Goal: Find contact information: Obtain details needed to contact an individual or organization

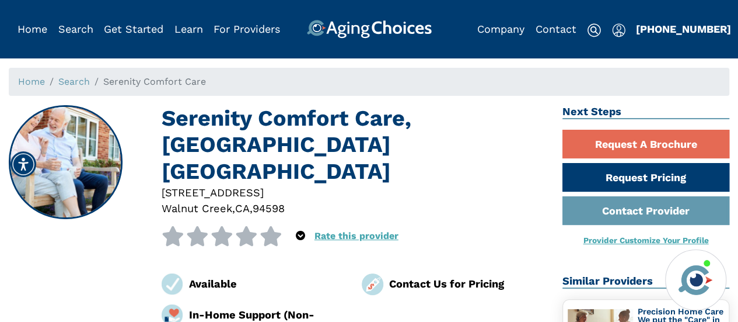
click at [713, 278] on img at bounding box center [696, 280] width 40 height 40
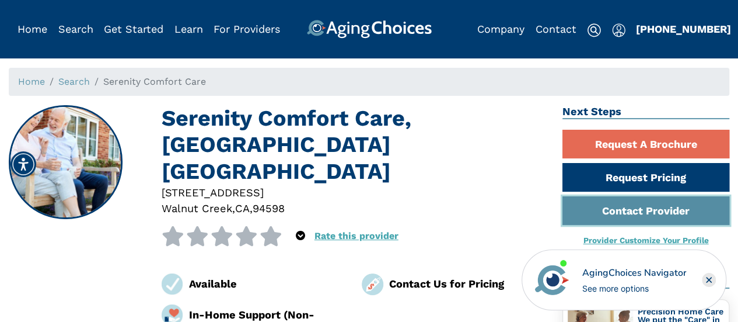
click at [663, 208] on link "Contact Provider" at bounding box center [646, 210] width 167 height 29
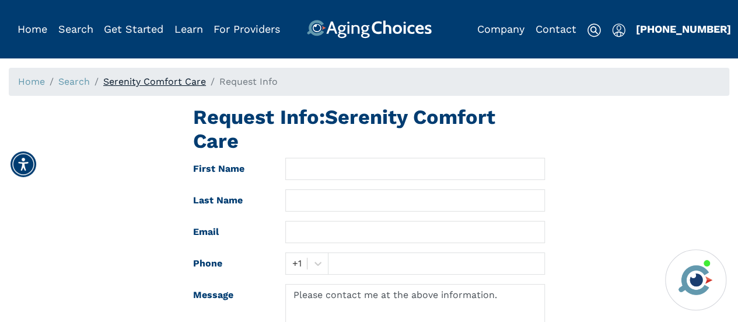
click at [167, 81] on link "Serenity Comfort Care" at bounding box center [154, 81] width 103 height 11
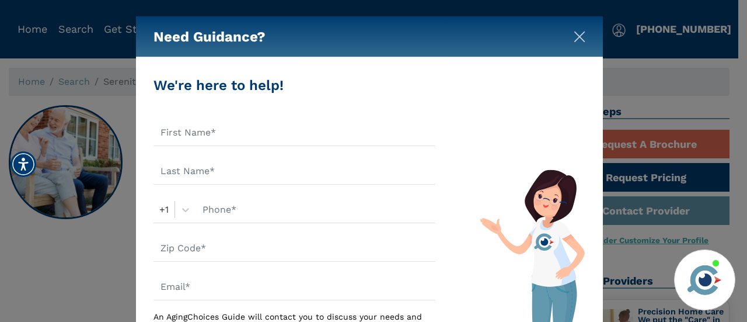
click at [578, 37] on img "Close" at bounding box center [580, 37] width 12 height 12
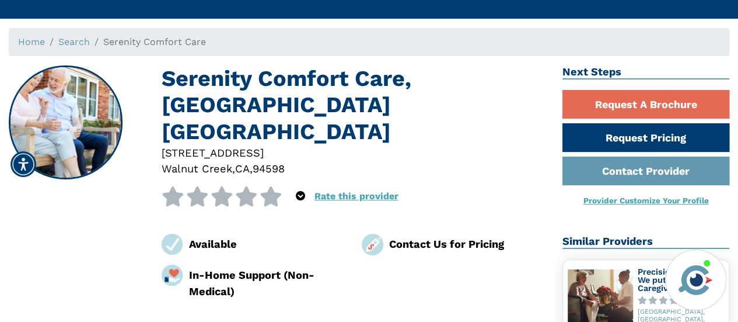
scroll to position [58, 0]
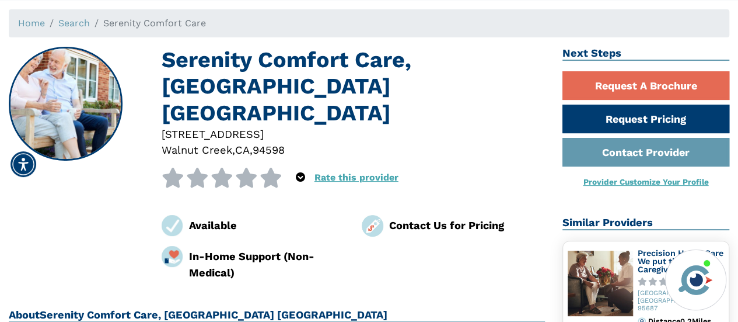
click at [379, 215] on img at bounding box center [373, 226] width 22 height 22
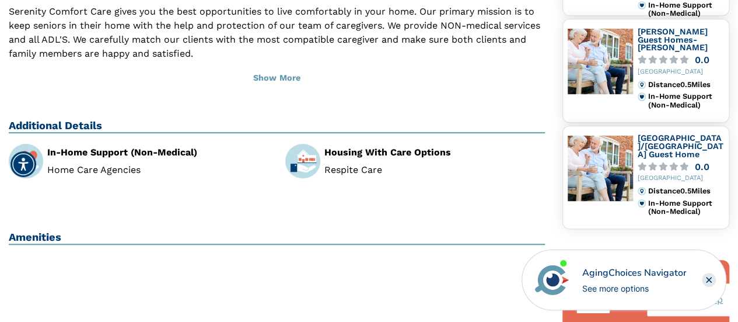
scroll to position [292, 0]
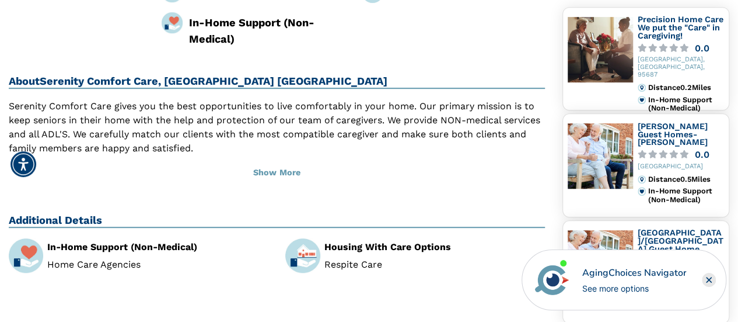
click at [158, 250] on div "In-Home Support (Non-Medical) Home Care Agencies" at bounding box center [138, 258] width 277 height 40
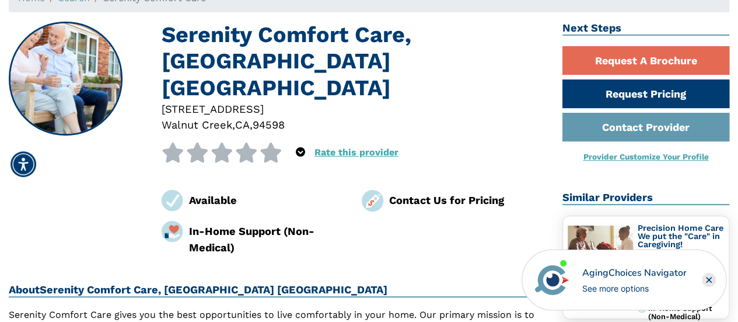
scroll to position [0, 0]
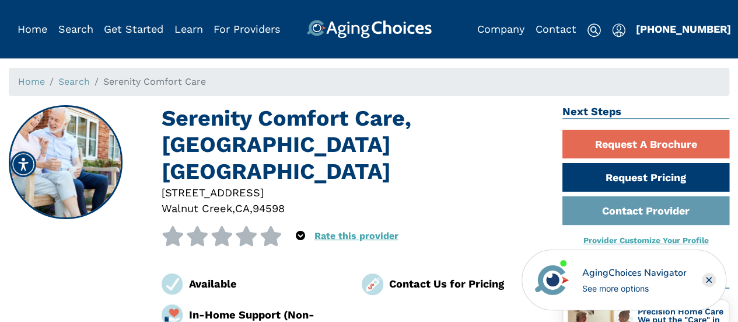
click at [235, 135] on h1 "Serenity Comfort Care, [GEOGRAPHIC_DATA] [GEOGRAPHIC_DATA]" at bounding box center [354, 144] width 384 height 79
click at [277, 111] on h1 "Serenity Comfort Care, [GEOGRAPHIC_DATA] [GEOGRAPHIC_DATA]" at bounding box center [354, 144] width 384 height 79
click at [239, 184] on div "[STREET_ADDRESS]" at bounding box center [354, 192] width 384 height 16
